Goal: Task Accomplishment & Management: Complete application form

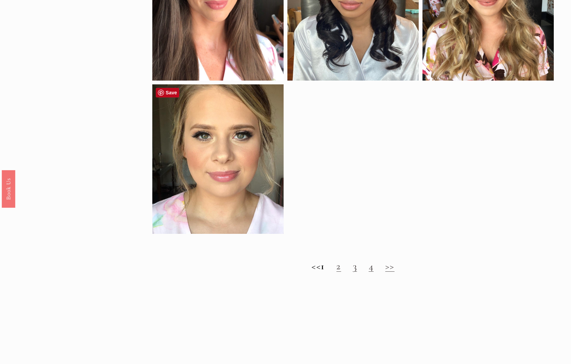
scroll to position [762, 0]
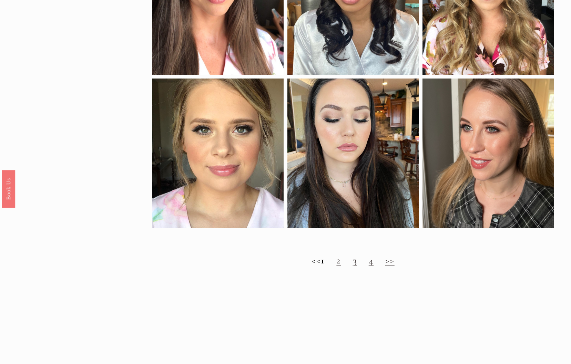
click at [341, 264] on link "2" at bounding box center [338, 260] width 4 height 12
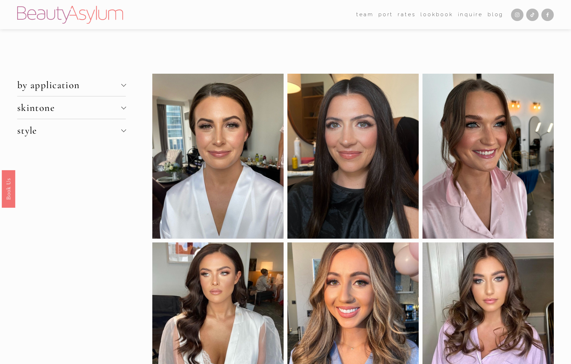
click at [114, 107] on span "skintone" at bounding box center [69, 108] width 104 height 12
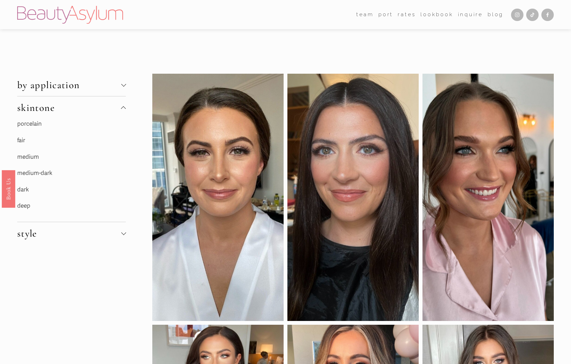
click at [44, 206] on p "deep" at bounding box center [68, 206] width 103 height 11
click at [20, 204] on link "deep" at bounding box center [23, 205] width 13 height 7
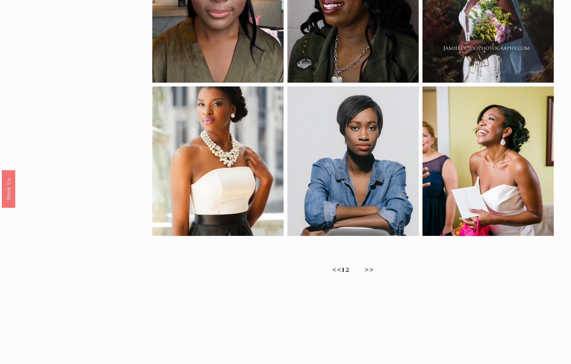
scroll to position [417, 0]
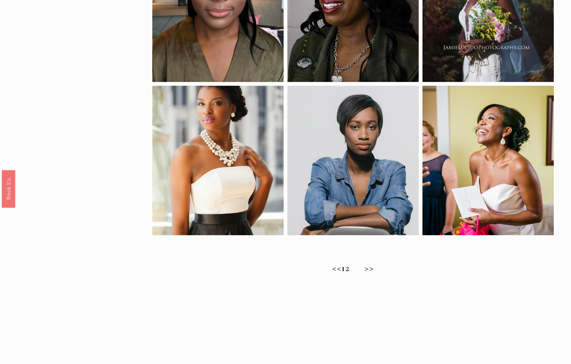
click at [359, 269] on span "Natural Bridal Makeup Ideas for Brides with Deep Skin Tones" at bounding box center [275, 280] width 551 height 24
click at [356, 271] on span "Natural Bridal Makeup Ideas for Brides with Deep Skin Tones" at bounding box center [275, 280] width 551 height 24
click at [360, 268] on span "Natural Bridal Makeup Ideas for Brides with Deep Skin Tones" at bounding box center [275, 280] width 551 height 24
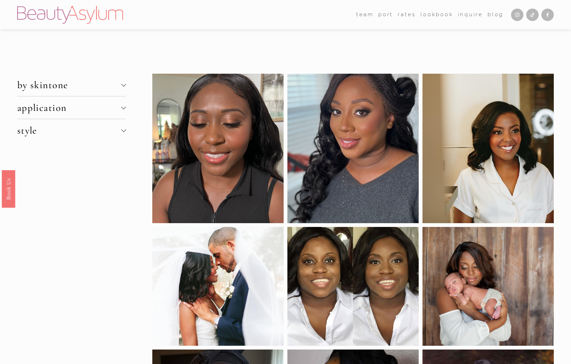
scroll to position [0, 0]
click at [79, 123] on button "style" at bounding box center [71, 130] width 109 height 22
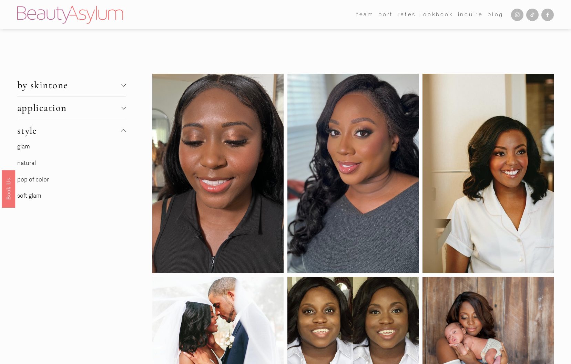
click at [76, 89] on span "by skintone" at bounding box center [69, 85] width 104 height 12
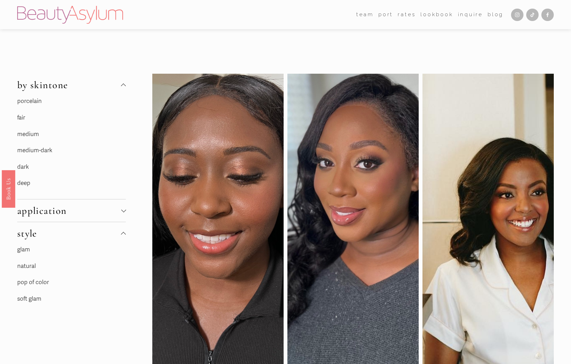
click at [37, 280] on link "pop of color" at bounding box center [33, 282] width 32 height 7
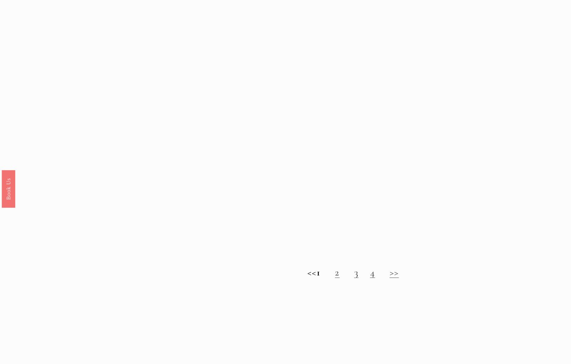
scroll to position [639, 0]
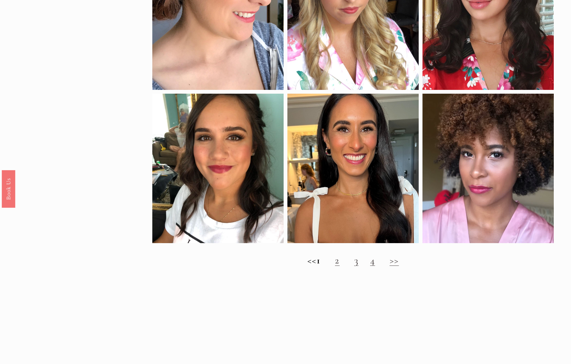
click at [339, 264] on link "2" at bounding box center [337, 260] width 4 height 12
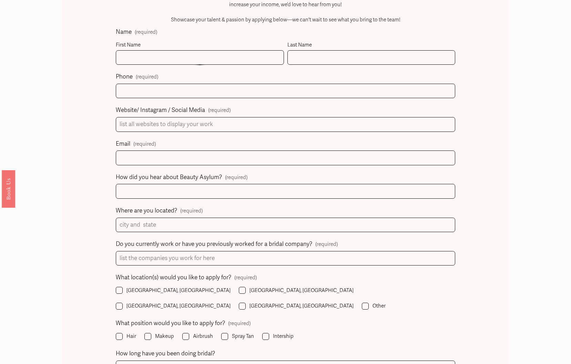
scroll to position [399, 0]
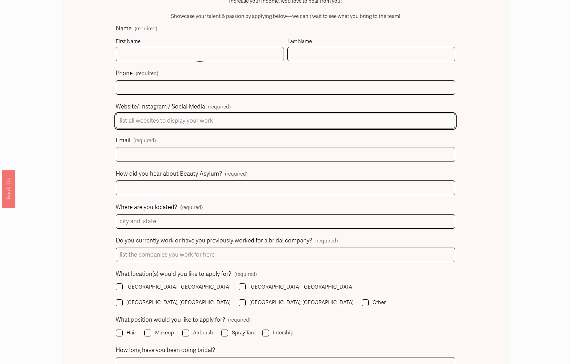
click at [166, 120] on input "Website/ Instagram / Social Media (required)" at bounding box center [285, 121] width 339 height 15
paste input "[URL][DOMAIN_NAME]"
type input "[URL][DOMAIN_NAME]"
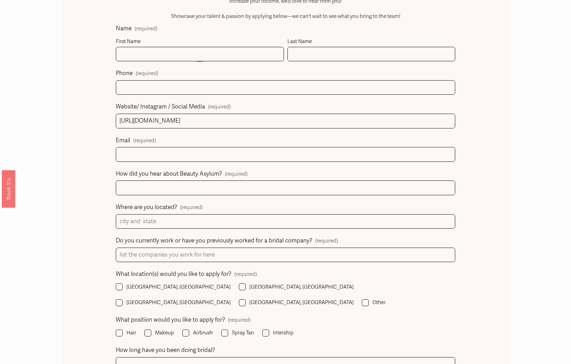
click at [174, 50] on div "Join the Beauty Asylum Team! Beauty Asylum is seeking talented , motivated , an…" at bounding box center [285, 14] width 266 height 119
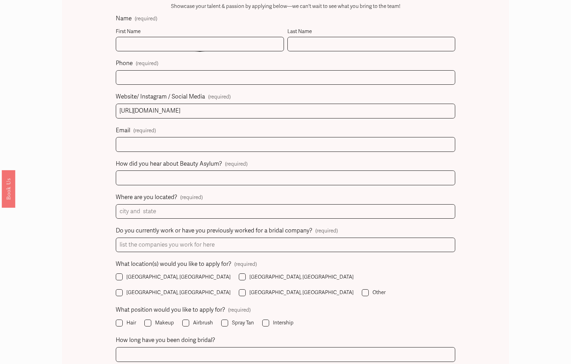
click at [174, 50] on div "Join the Beauty Asylum Team! Beauty Asylum is seeking talented , motivated , an…" at bounding box center [285, 4] width 266 height 119
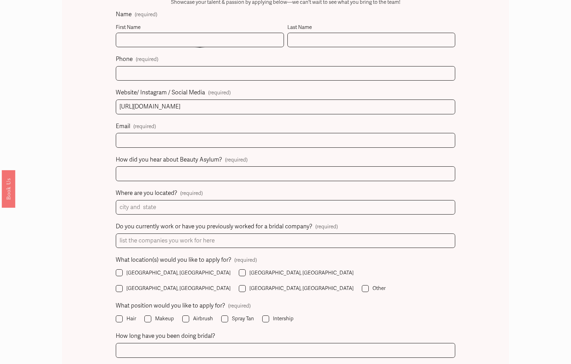
click at [156, 39] on div "Join the Beauty Asylum Team! Beauty Asylum is seeking talented , motivated , an…" at bounding box center [285, -1] width 266 height 119
click at [177, 40] on div "Join the Beauty Asylum Team! Beauty Asylum is seeking talented , motivated , an…" at bounding box center [285, -1] width 266 height 119
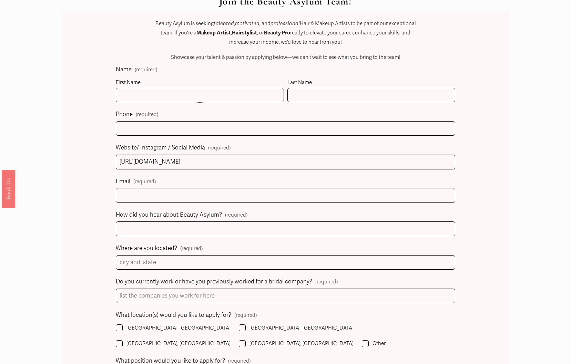
scroll to position [354, 0]
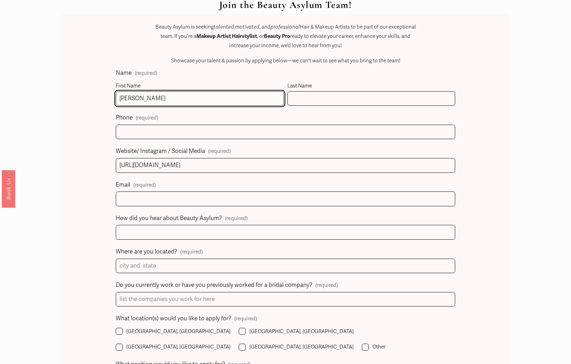
type input "[PERSON_NAME]"
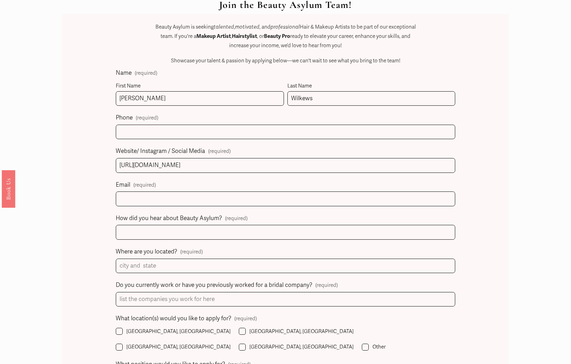
click at [342, 95] on div "Join the Beauty Asylum Team! Beauty Asylum is seeking talented , motivated , an…" at bounding box center [285, 58] width 266 height 119
click at [315, 96] on div "Join the Beauty Asylum Team! Beauty Asylum is seeking talented , motivated , an…" at bounding box center [285, 58] width 266 height 119
click at [309, 96] on div "Join the Beauty Asylum Team! Beauty Asylum is seeking talented , motivated , an…" at bounding box center [285, 58] width 266 height 119
click at [308, 95] on div "Join the Beauty Asylum Team! Beauty Asylum is seeking talented , motivated , an…" at bounding box center [285, 58] width 266 height 119
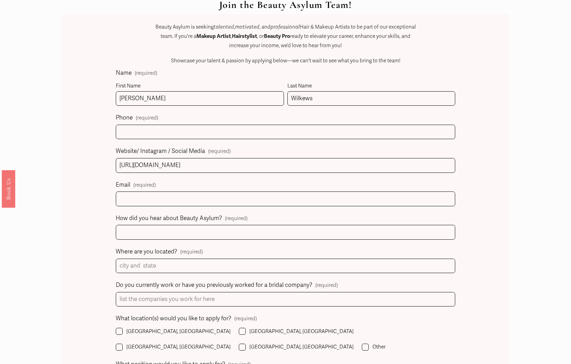
click at [316, 91] on div "Join the Beauty Asylum Team! Beauty Asylum is seeking talented , motivated , an…" at bounding box center [285, 58] width 266 height 119
click at [317, 100] on div "Join the Beauty Asylum Team! Beauty Asylum is seeking talented , motivated , an…" at bounding box center [285, 58] width 266 height 119
click at [314, 96] on div "Join the Beauty Asylum Team! Beauty Asylum is seeking talented , motivated , an…" at bounding box center [285, 58] width 266 height 119
click at [317, 101] on div "Join the Beauty Asylum Team! Beauty Asylum is seeking talented , motivated , an…" at bounding box center [285, 58] width 266 height 119
drag, startPoint x: 329, startPoint y: 101, endPoint x: 319, endPoint y: 101, distance: 10.7
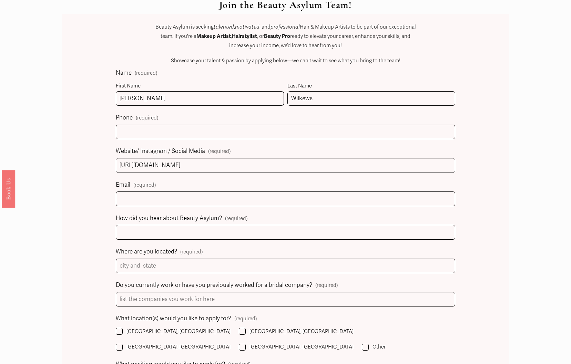
click at [329, 101] on div "Join the Beauty Asylum Team! Beauty Asylum is seeking talented , motivated , an…" at bounding box center [285, 58] width 266 height 119
click at [295, 94] on div "Join the Beauty Asylum Team! Beauty Asylum is seeking talented , motivated , an…" at bounding box center [285, 58] width 266 height 119
click at [295, 95] on div "Join the Beauty Asylum Team! Beauty Asylum is seeking talented , motivated , an…" at bounding box center [285, 58] width 266 height 119
click at [293, 91] on div "Join the Beauty Asylum Team! Beauty Asylum is seeking talented , motivated , an…" at bounding box center [285, 58] width 266 height 119
click at [269, 91] on div "Join the Beauty Asylum Team! Beauty Asylum is seeking talented , motivated , an…" at bounding box center [285, 58] width 266 height 119
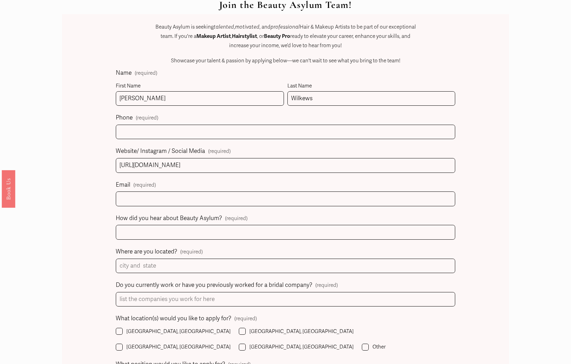
click at [302, 95] on div "Join the Beauty Asylum Team! Beauty Asylum is seeking talented , motivated , an…" at bounding box center [285, 58] width 266 height 119
click at [311, 96] on div "Join the Beauty Asylum Team! Beauty Asylum is seeking talented , motivated , an…" at bounding box center [285, 58] width 266 height 119
click at [314, 100] on div "Join the Beauty Asylum Team! Beauty Asylum is seeking talented , motivated , an…" at bounding box center [285, 58] width 266 height 119
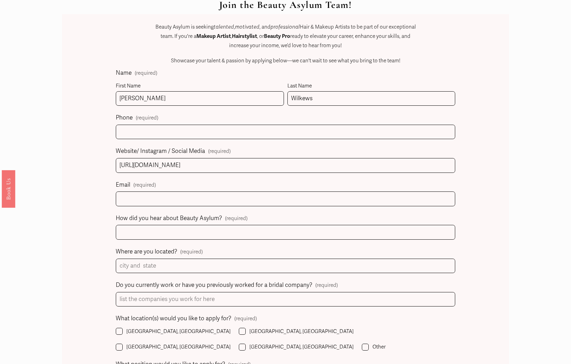
drag, startPoint x: 344, startPoint y: 100, endPoint x: 420, endPoint y: 89, distance: 75.9
click at [344, 100] on div "Join the Beauty Asylum Team! Beauty Asylum is seeking talented , motivated , an…" at bounding box center [285, 58] width 266 height 119
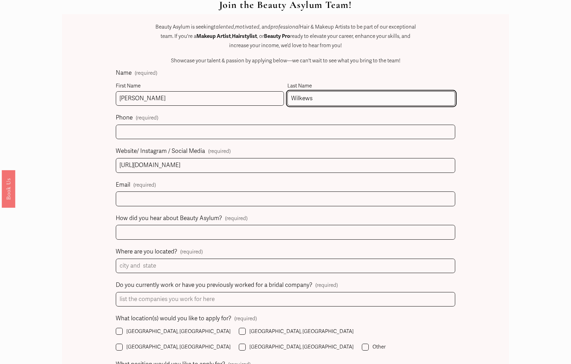
click at [451, 95] on input "Wilkews" at bounding box center [371, 98] width 168 height 15
type input "[PERSON_NAME]"
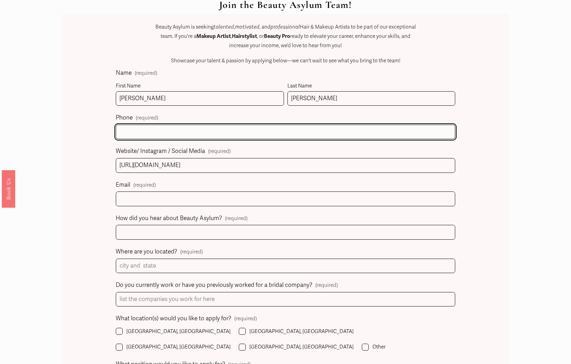
click at [448, 130] on input "text" at bounding box center [285, 132] width 339 height 15
type input "[PHONE_NUMBER]"
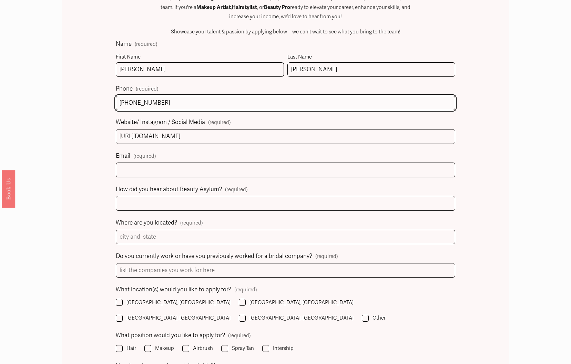
scroll to position [386, 0]
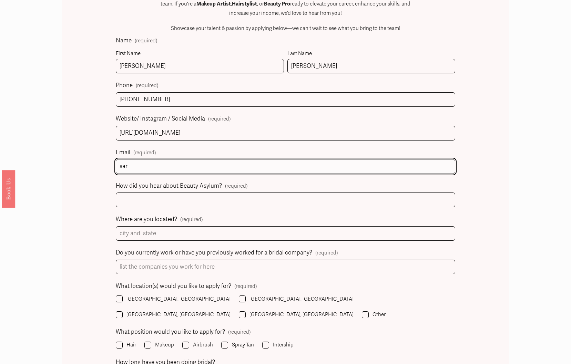
type input "[PERSON_NAME]"
type input "[EMAIL_ADDRESS][DOMAIN_NAME]"
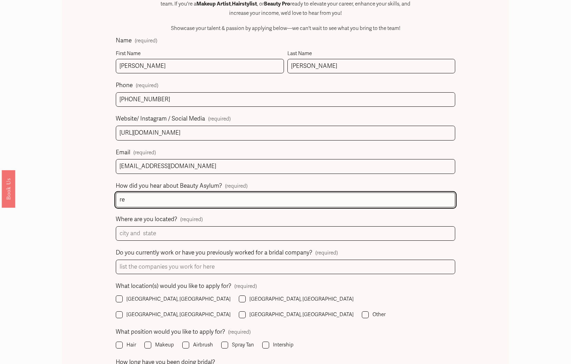
type input "r"
click at [180, 196] on input "Research as a new financée" at bounding box center [285, 200] width 339 height 15
click at [184, 196] on input "Research as a new financée" at bounding box center [285, 199] width 339 height 15
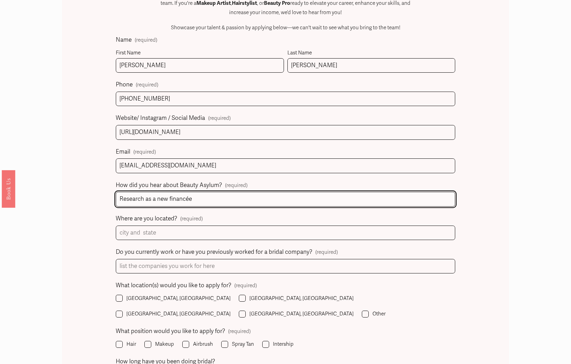
click at [204, 196] on input "Research as a new financée" at bounding box center [285, 199] width 339 height 15
click at [175, 195] on input "Research as a new financé" at bounding box center [285, 199] width 339 height 15
click at [190, 196] on input "Research as a new financé" at bounding box center [285, 199] width 339 height 15
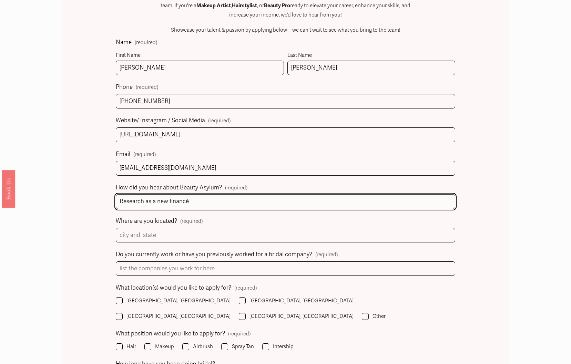
scroll to position [384, 0]
type input "Research as a new financée"
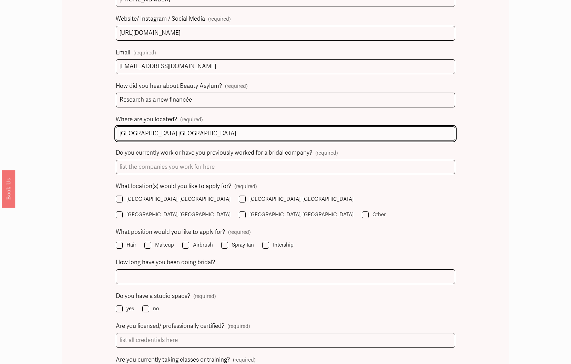
scroll to position [492, 0]
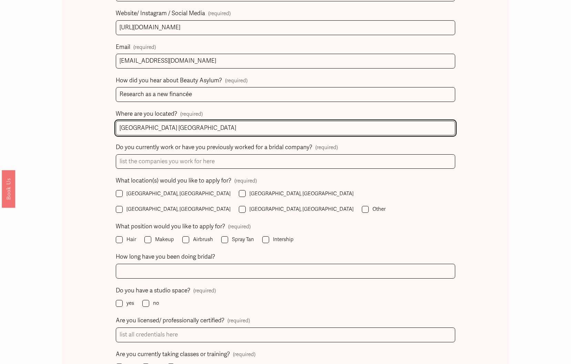
type input "[GEOGRAPHIC_DATA] [GEOGRAPHIC_DATA]"
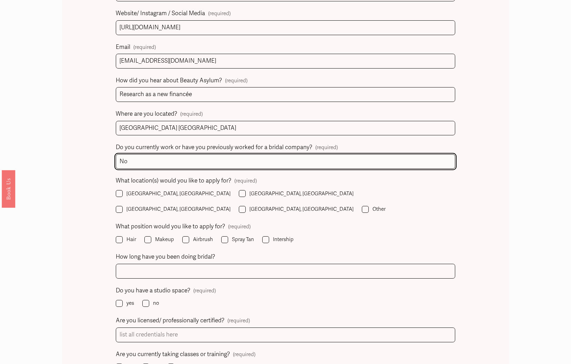
type input "No"
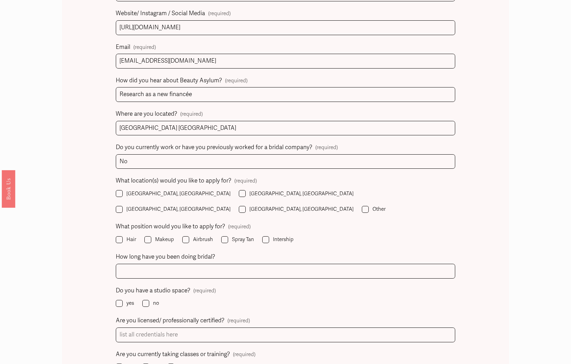
click at [123, 206] on input "[GEOGRAPHIC_DATA], [GEOGRAPHIC_DATA]" at bounding box center [119, 209] width 7 height 7
checkbox input "true"
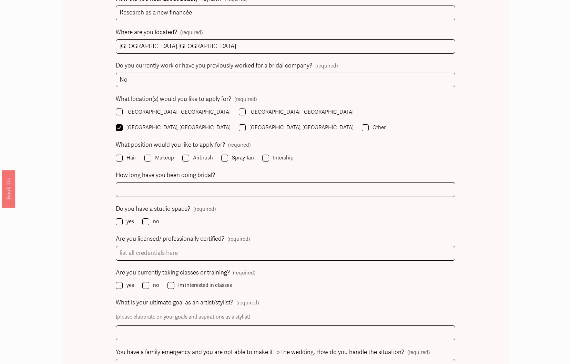
scroll to position [590, 0]
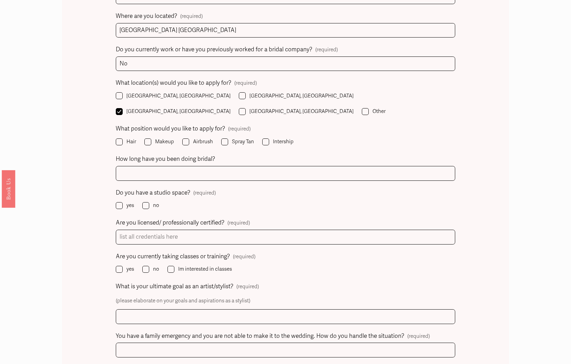
click at [147, 138] on input "Makeup" at bounding box center [147, 141] width 7 height 7
checkbox input "true"
click at [118, 138] on input "Hair" at bounding box center [119, 141] width 7 height 7
checkbox input "true"
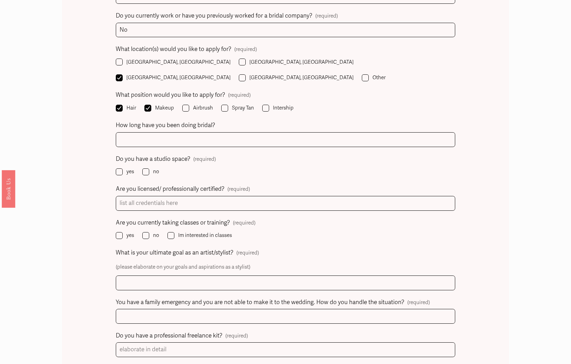
scroll to position [631, 0]
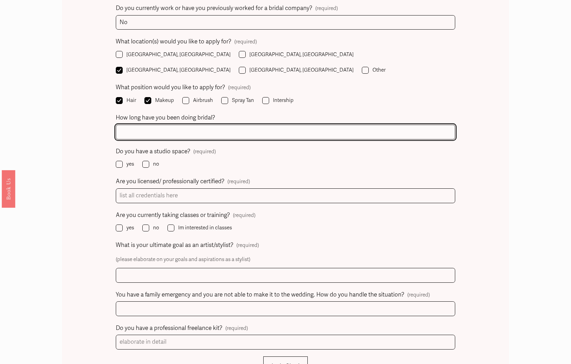
click at [185, 125] on input "How long have you been doing bridal?" at bounding box center [285, 132] width 339 height 15
type input "3 years"
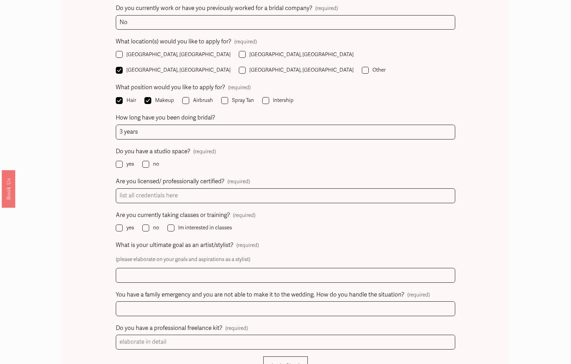
click at [143, 161] on input "no" at bounding box center [145, 164] width 7 height 7
checkbox input "true"
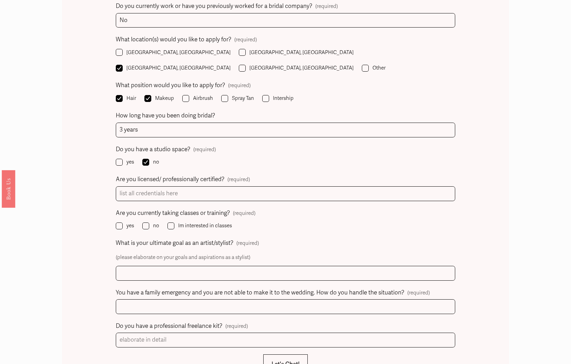
scroll to position [661, 0]
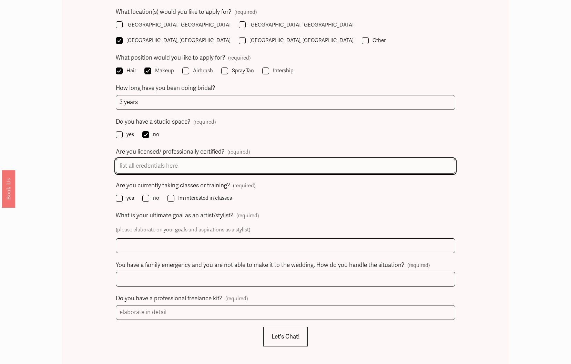
drag, startPoint x: 206, startPoint y: 139, endPoint x: 208, endPoint y: 147, distance: 8.4
click at [207, 159] on input "Are you licensed/ professionally certified? (required)" at bounding box center [285, 166] width 339 height 15
type input "No"
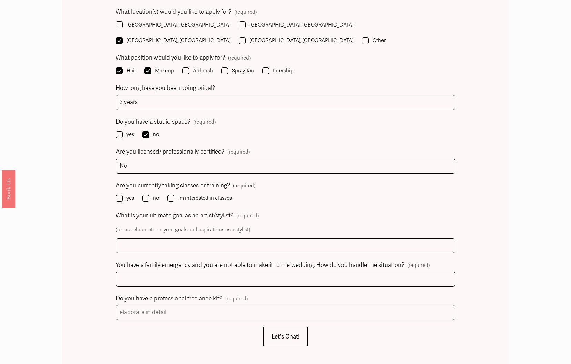
click at [168, 195] on input "Im interested in classes" at bounding box center [170, 198] width 7 height 7
checkbox input "true"
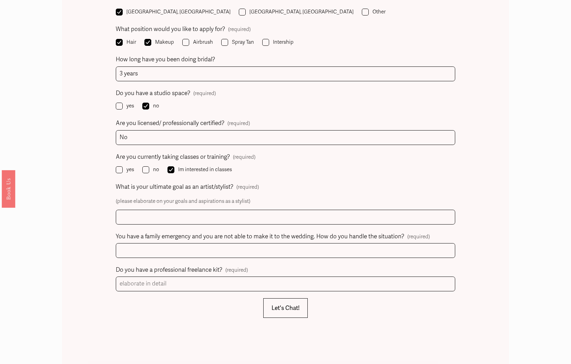
scroll to position [691, 0]
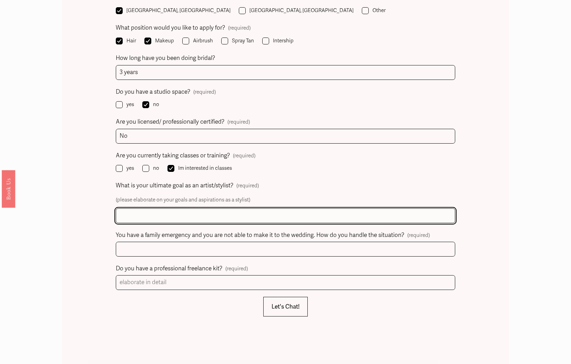
click at [176, 208] on input "What is your ultimate goal as an artist/stylist? (required)" at bounding box center [285, 215] width 339 height 15
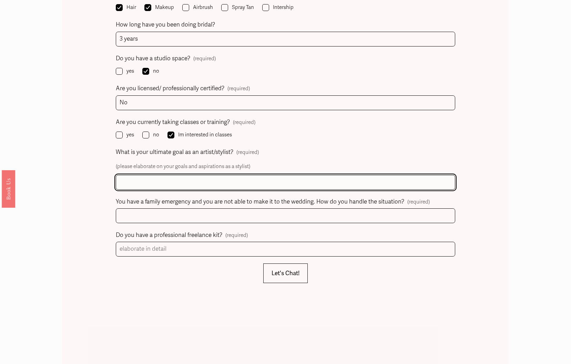
scroll to position [724, 0]
click at [128, 175] on input "I truly love seeing people feel highlighted for their natural beauty, and my go…" at bounding box center [285, 182] width 339 height 15
click at [449, 175] on input "I truly love seeing people feel highlighted for their natural beauty, and my go…" at bounding box center [285, 182] width 339 height 15
click at [400, 175] on input "I truly love seeing people feel highlighted for their natural beauty, and my go…" at bounding box center [285, 182] width 339 height 15
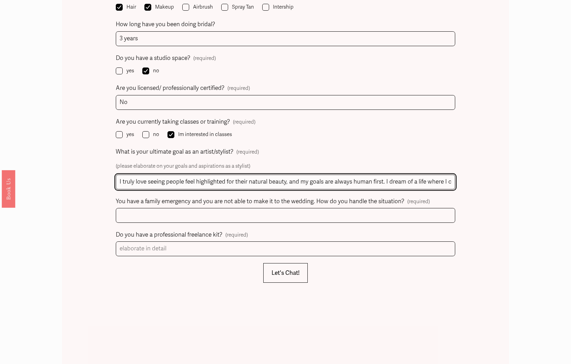
scroll to position [725, 0]
type input "I truly love seeing people feel highlighted for their natural beauty, and my go…"
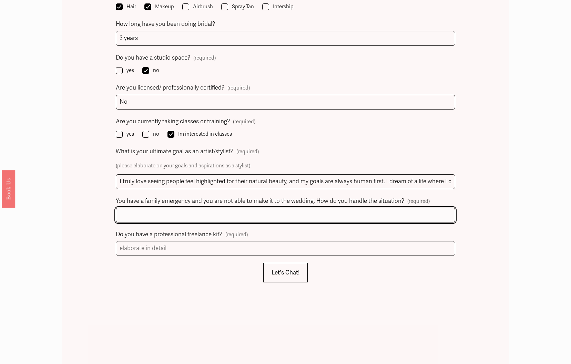
click at [395, 208] on input "You have a family emergency and you are not able to make it to the wedding. How…" at bounding box center [285, 215] width 339 height 15
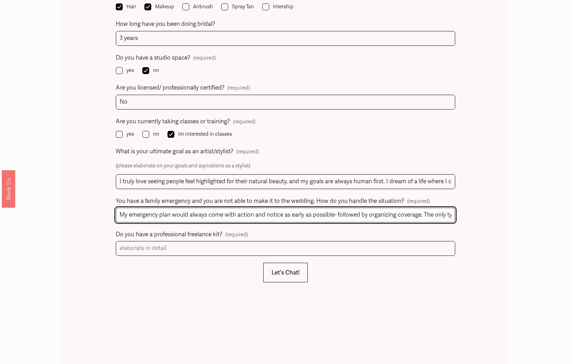
type input "My emergency plan would always come with action and notice as early as possible…"
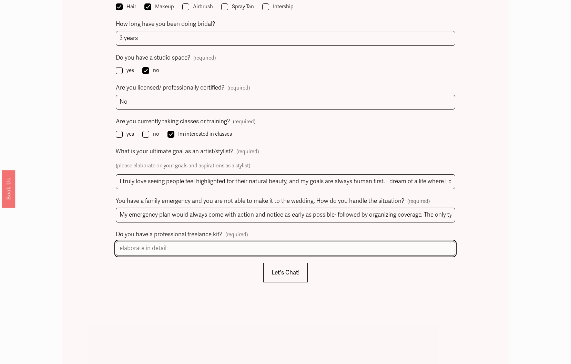
click at [179, 241] on input "Do you have a professional freelance kit? (required)" at bounding box center [285, 248] width 339 height 15
drag, startPoint x: 452, startPoint y: 229, endPoint x: 99, endPoint y: 228, distance: 352.4
click at [99, 228] on div "Name (required) First Name [PERSON_NAME] Last Name [PERSON_NAME] Phone (require…" at bounding box center [285, 70] width 446 height 854
type input "I have a full beauty kit, a small mobile kit able to handle a full range of ski…"
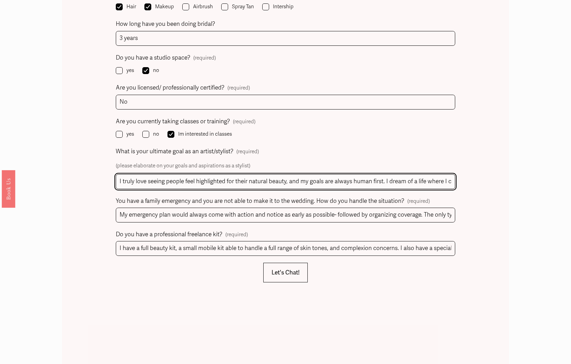
drag, startPoint x: 118, startPoint y: 159, endPoint x: 462, endPoint y: 160, distance: 343.4
click at [459, 161] on div "Name (required) First Name [PERSON_NAME] Last Name [PERSON_NAME] Phone (require…" at bounding box center [285, 70] width 446 height 854
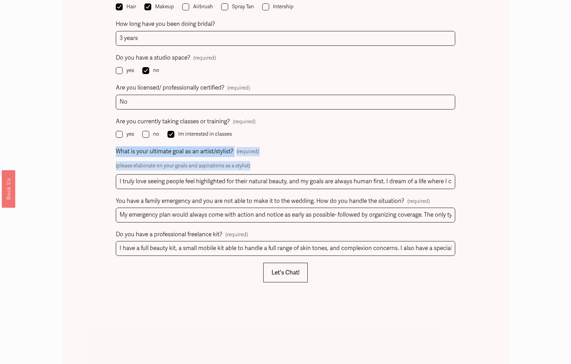
drag, startPoint x: 117, startPoint y: 131, endPoint x: 249, endPoint y: 148, distance: 133.1
click at [249, 148] on div "What is your ultimate goal as an artist/stylist? (required) (please elaborate o…" at bounding box center [285, 167] width 339 height 42
copy div "What is your ultimate goal as an artist/stylist? (required) (please elaborate o…"
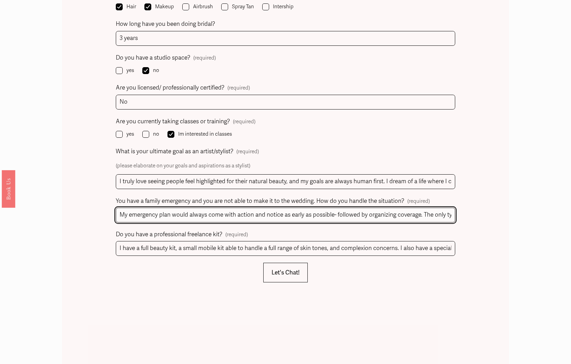
click at [158, 208] on input "My emergency plan would always come with action and notice as early as possible…" at bounding box center [285, 215] width 339 height 15
drag, startPoint x: 144, startPoint y: 189, endPoint x: 476, endPoint y: 196, distance: 331.8
click at [475, 196] on div "Name (required) First Name [PERSON_NAME] Last Name [PERSON_NAME] Phone (require…" at bounding box center [285, 70] width 446 height 854
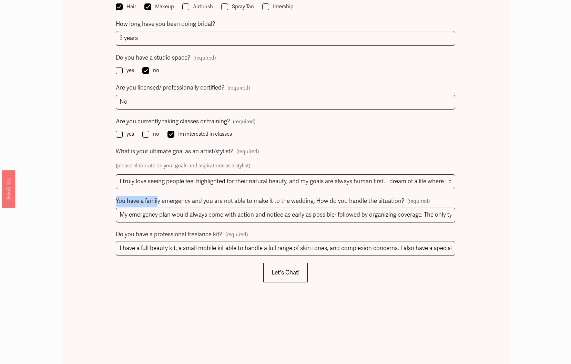
drag, startPoint x: 116, startPoint y: 179, endPoint x: 158, endPoint y: 179, distance: 41.7
click at [157, 196] on span "You have a family emergency and you are not able to make it to the wedding. How…" at bounding box center [260, 201] width 288 height 11
click at [157, 208] on input "My emergency plan would always come with action and notice as early as possible…" at bounding box center [285, 215] width 339 height 15
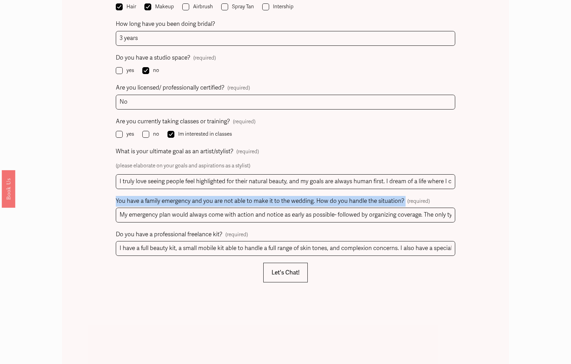
drag, startPoint x: 114, startPoint y: 180, endPoint x: 405, endPoint y: 181, distance: 291.1
click at [405, 181] on div "Name (required) First Name [PERSON_NAME] Last Name [PERSON_NAME] Phone (require…" at bounding box center [285, 70] width 446 height 854
copy span "You have a family emergency and you are not able to make it to the wedding. How…"
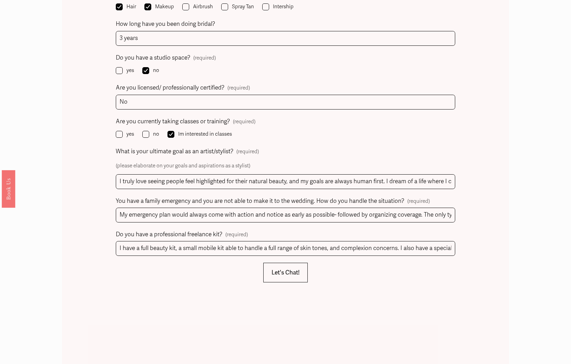
click at [323, 306] on div "Name (required) First Name [PERSON_NAME] Last Name [PERSON_NAME] Phone (require…" at bounding box center [285, 70] width 446 height 854
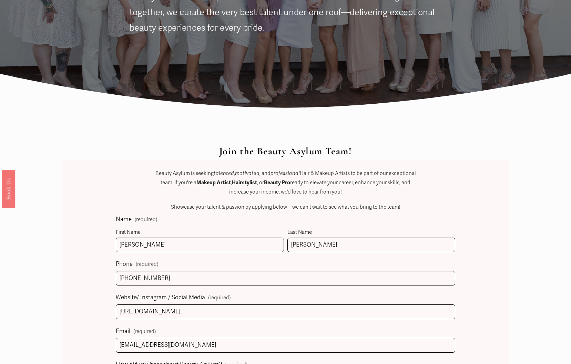
scroll to position [218, 0]
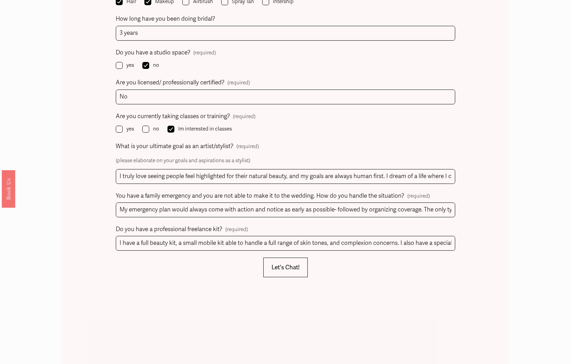
scroll to position [730, 0]
click at [291, 258] on button "Let's Chat! Let's Chat!" at bounding box center [285, 268] width 44 height 20
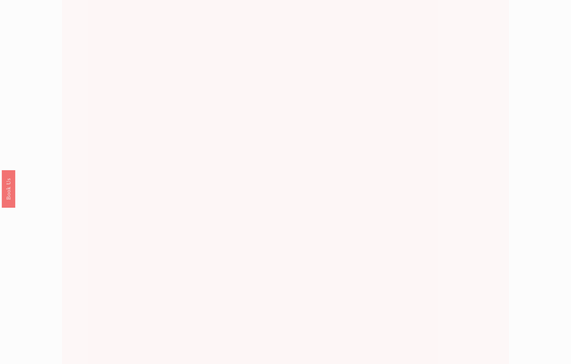
scroll to position [296, 0]
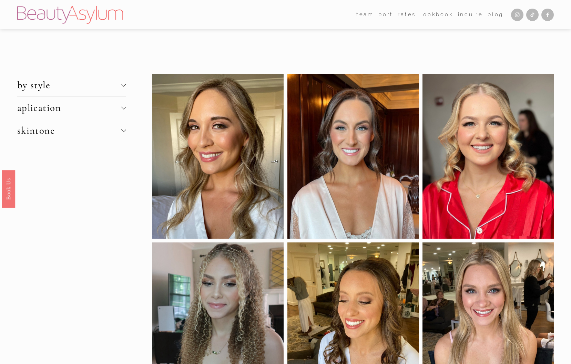
click at [395, 2] on div "Skip to Content team [GEOGRAPHIC_DATA] [GEOGRAPHIC_DATA]" at bounding box center [285, 14] width 571 height 29
